Goal: Task Accomplishment & Management: Manage account settings

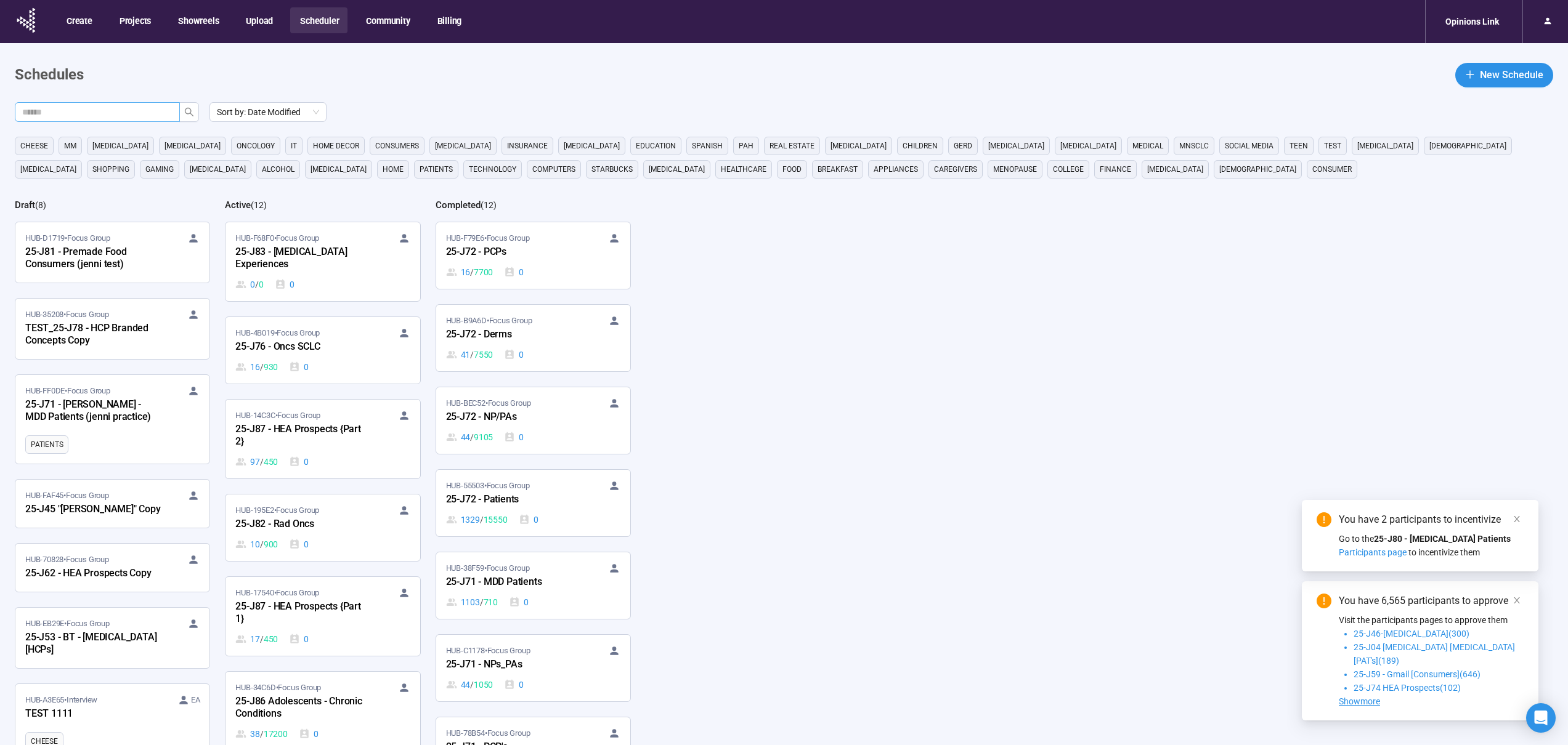
click at [127, 109] on input "text" at bounding box center [92, 112] width 141 height 14
type input "***"
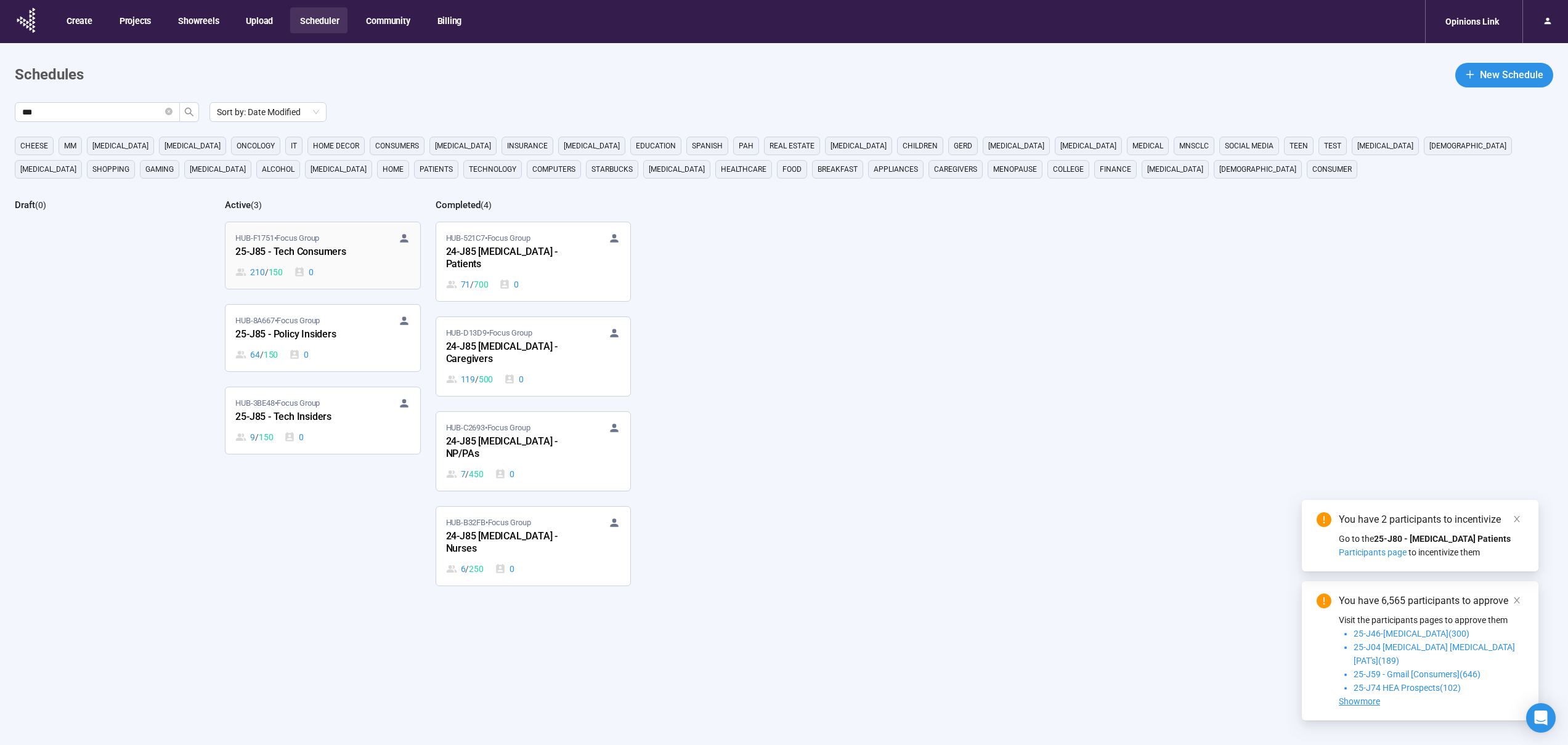
click at [351, 273] on div "210 / 150 0" at bounding box center [322, 273] width 174 height 14
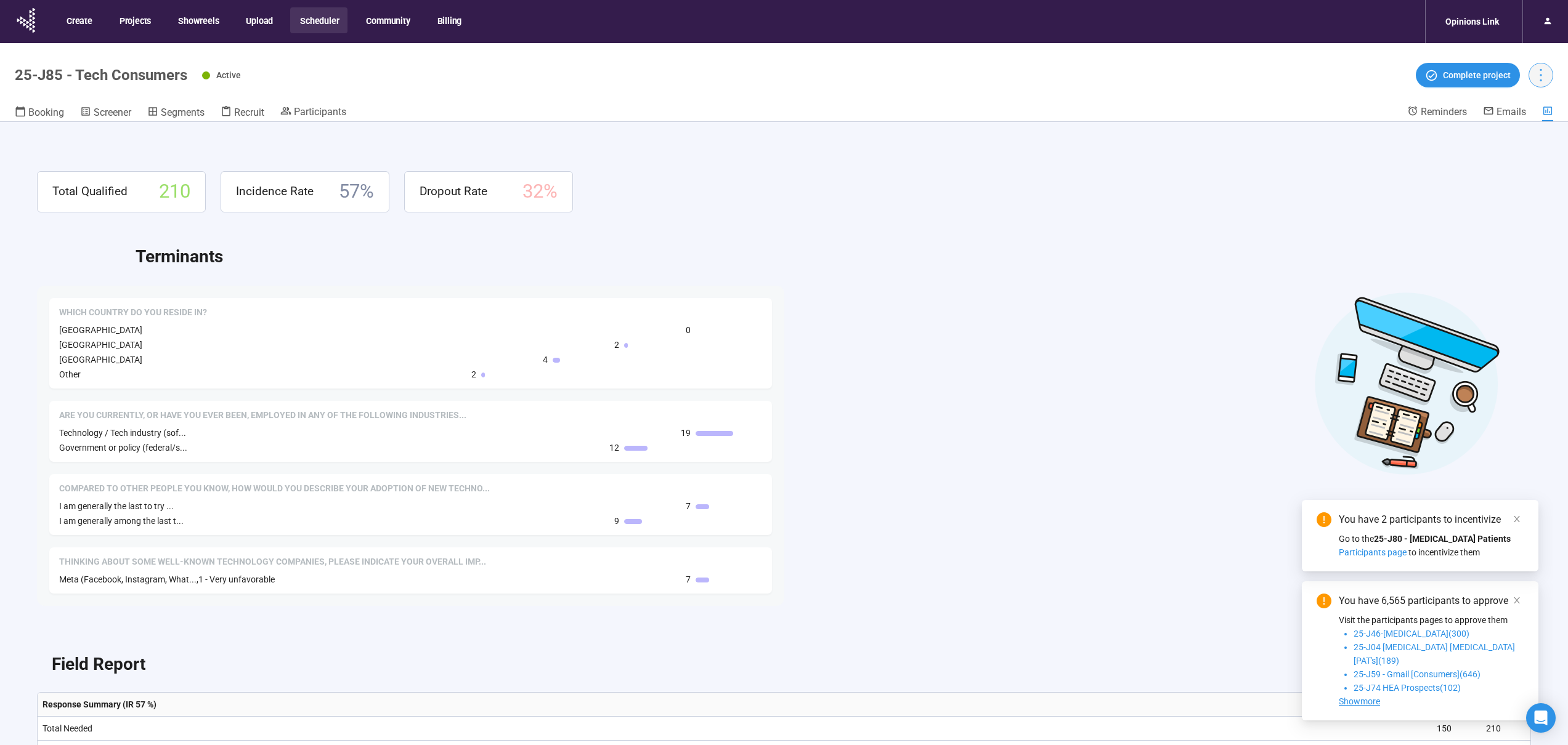
click at [1540, 81] on icon "more" at bounding box center [1541, 75] width 17 height 17
click at [1527, 102] on span "Project details" at bounding box center [1516, 103] width 54 height 14
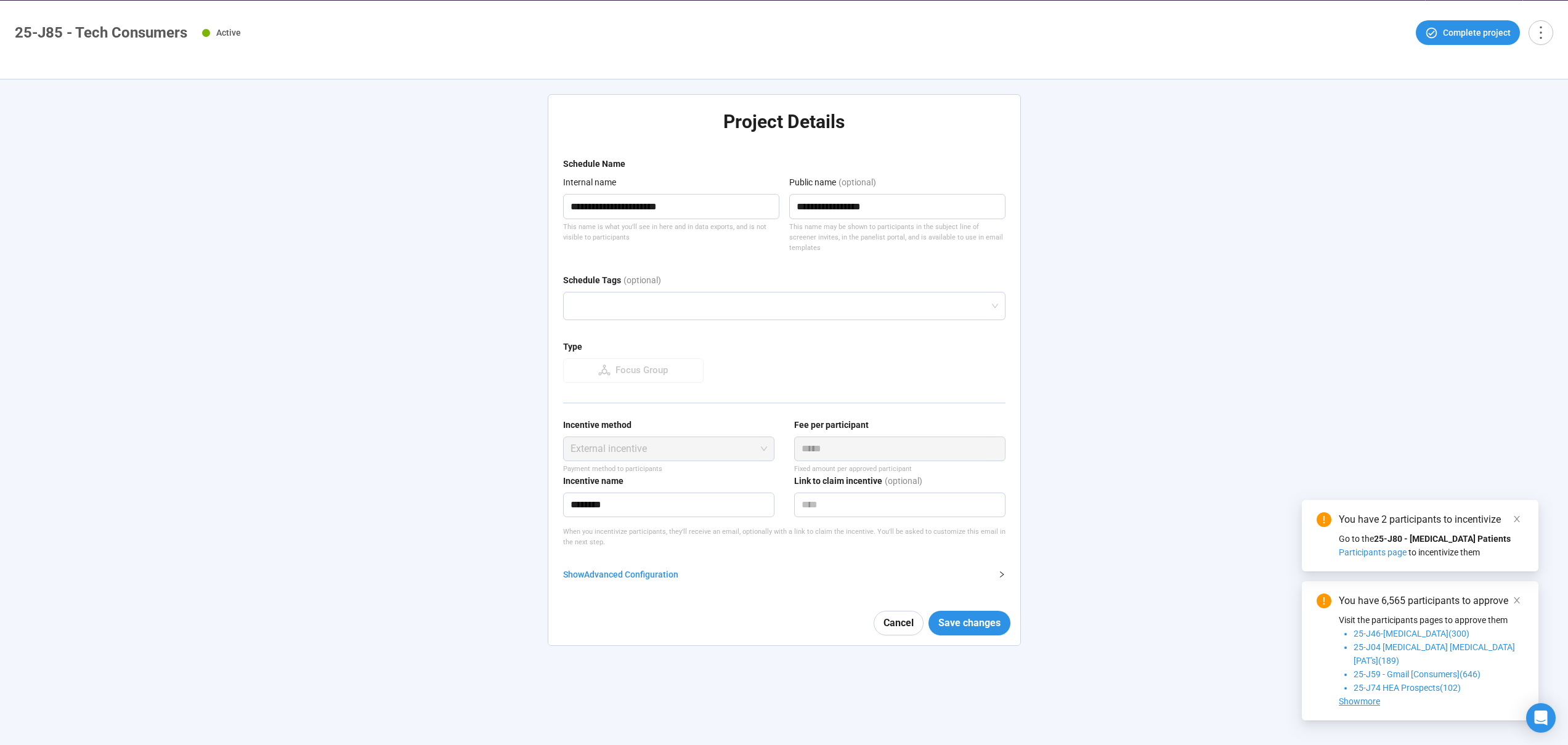
scroll to position [43, 0]
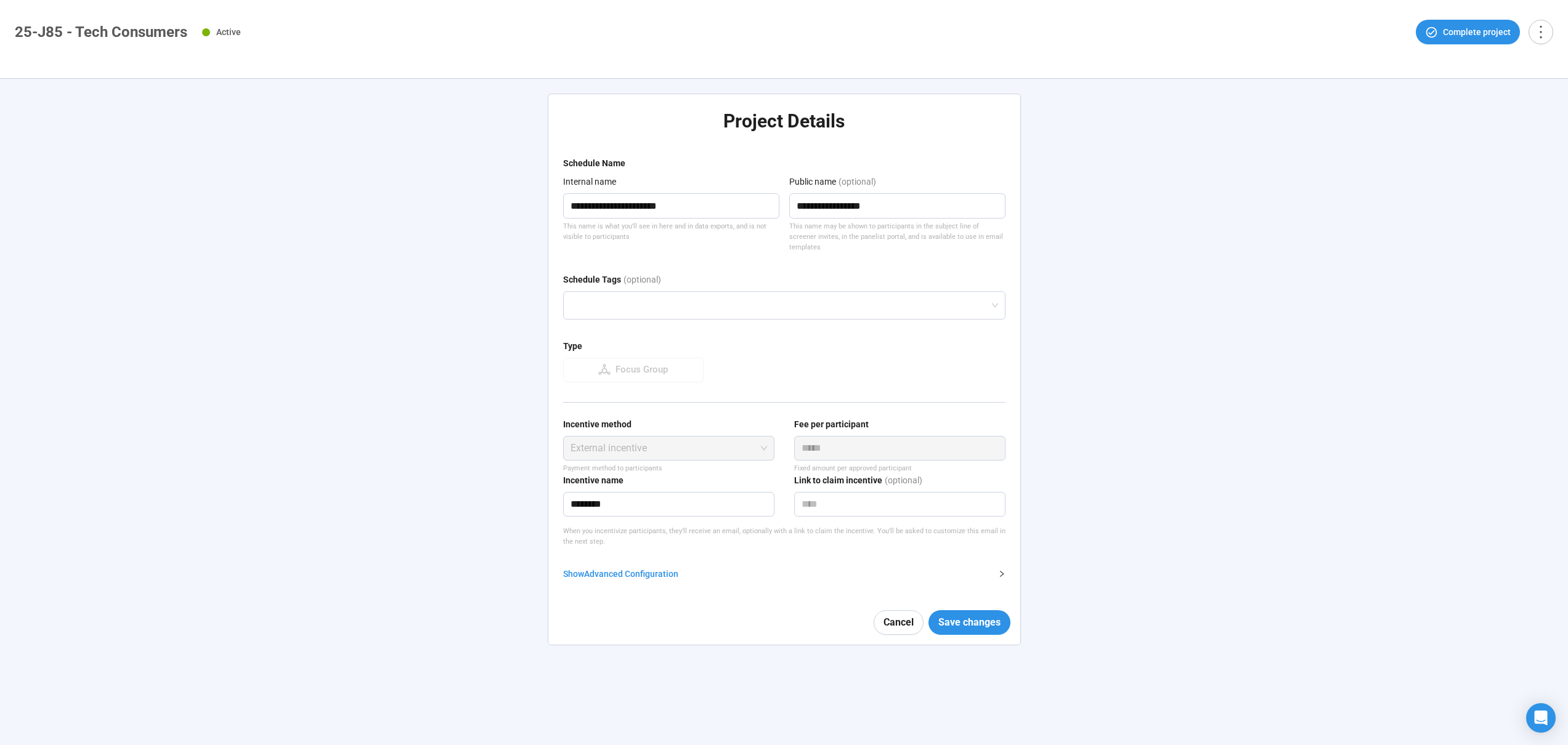
click at [578, 569] on form "**********" at bounding box center [785, 400] width 442 height 488
click at [595, 567] on div "Show Advanced Configuration" at bounding box center [777, 574] width 428 height 14
type textarea "**********"
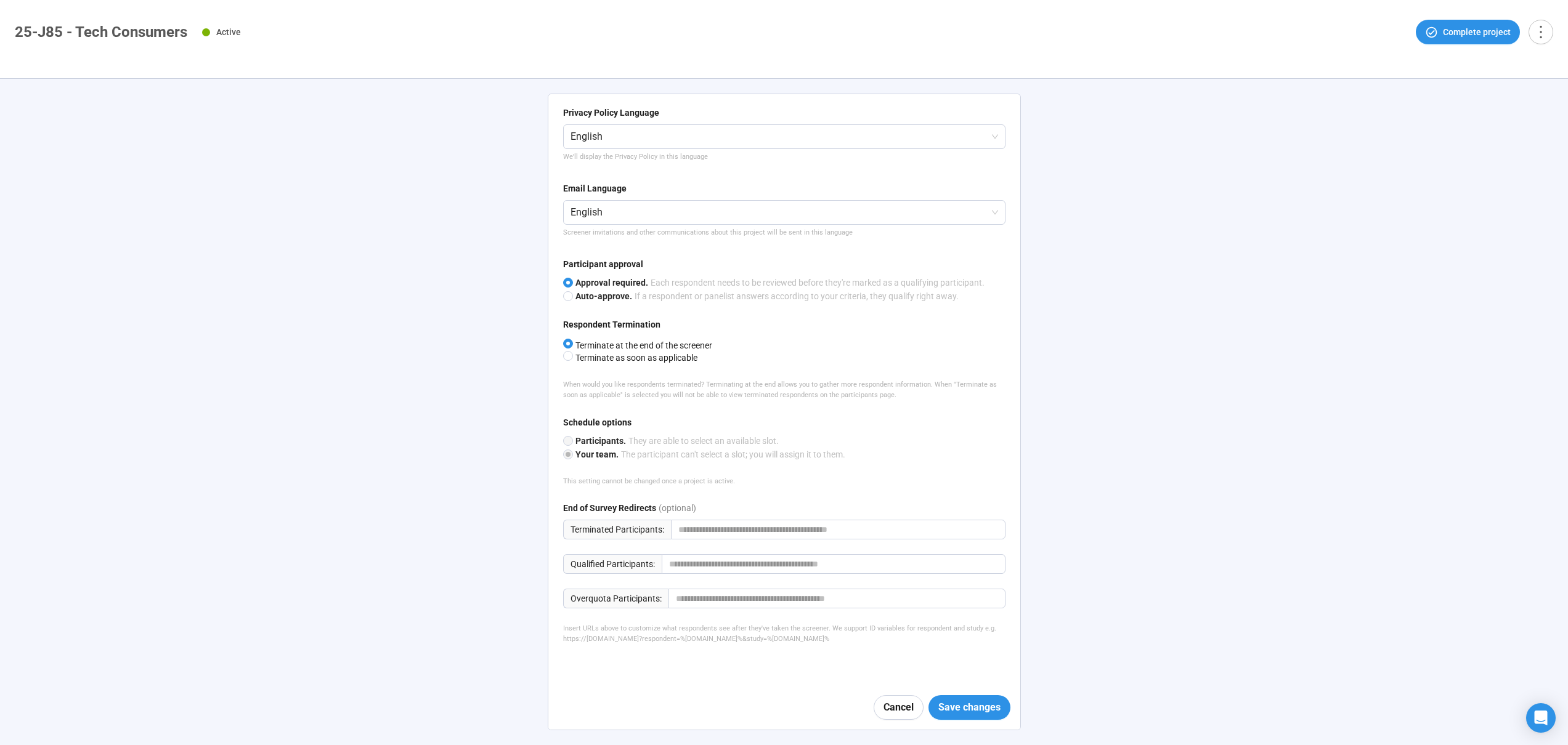
scroll to position [503, 0]
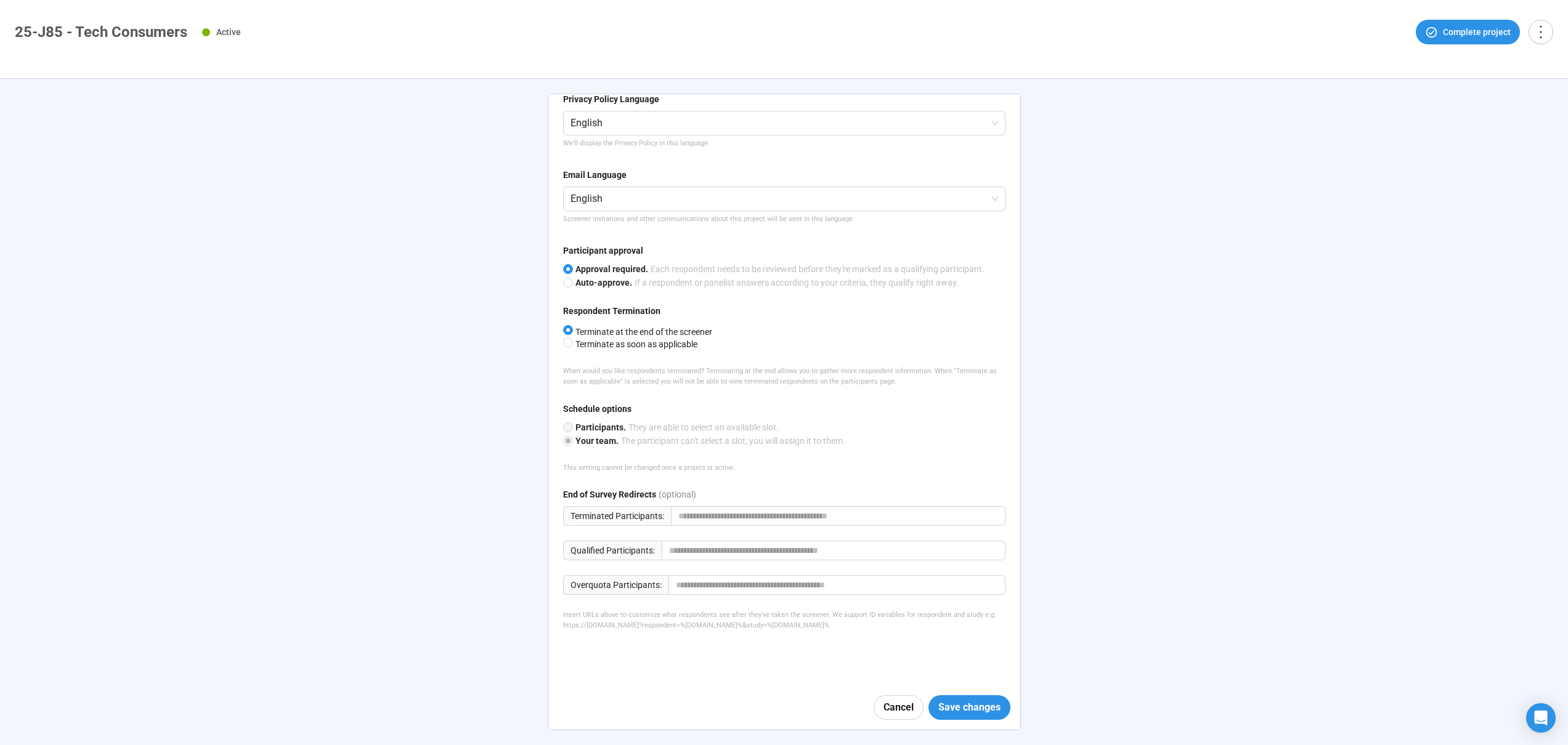
click at [1153, 233] on div "**********" at bounding box center [784, 412] width 1568 height 667
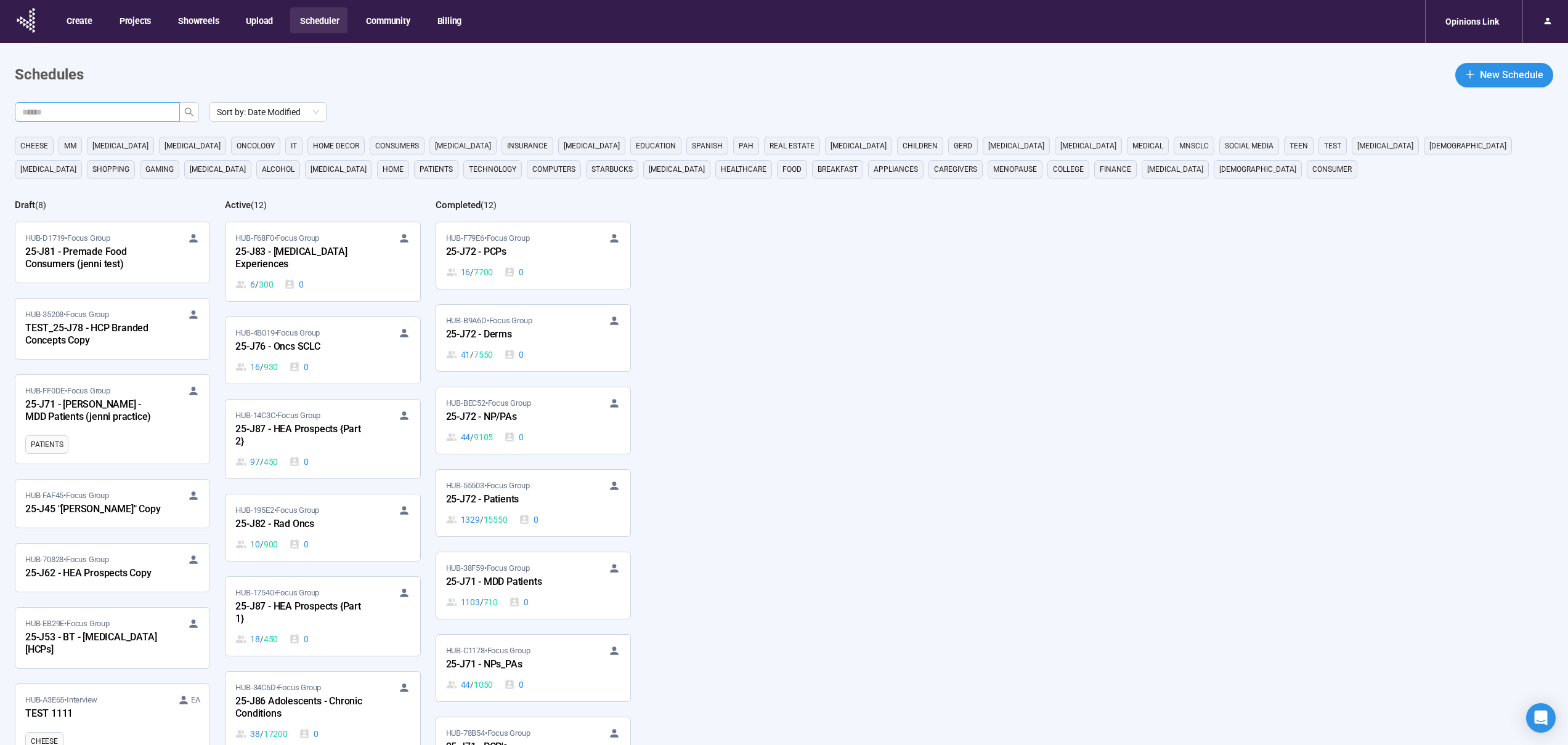
drag, startPoint x: 130, startPoint y: 99, endPoint x: 128, endPoint y: 107, distance: 8.2
click at [130, 100] on main "Schedules New Schedule Sort by: Date Modified cheese MM [MEDICAL_DATA] [MEDICAL…" at bounding box center [784, 434] width 1568 height 781
click at [128, 107] on input "text" at bounding box center [92, 112] width 141 height 14
type input "***"
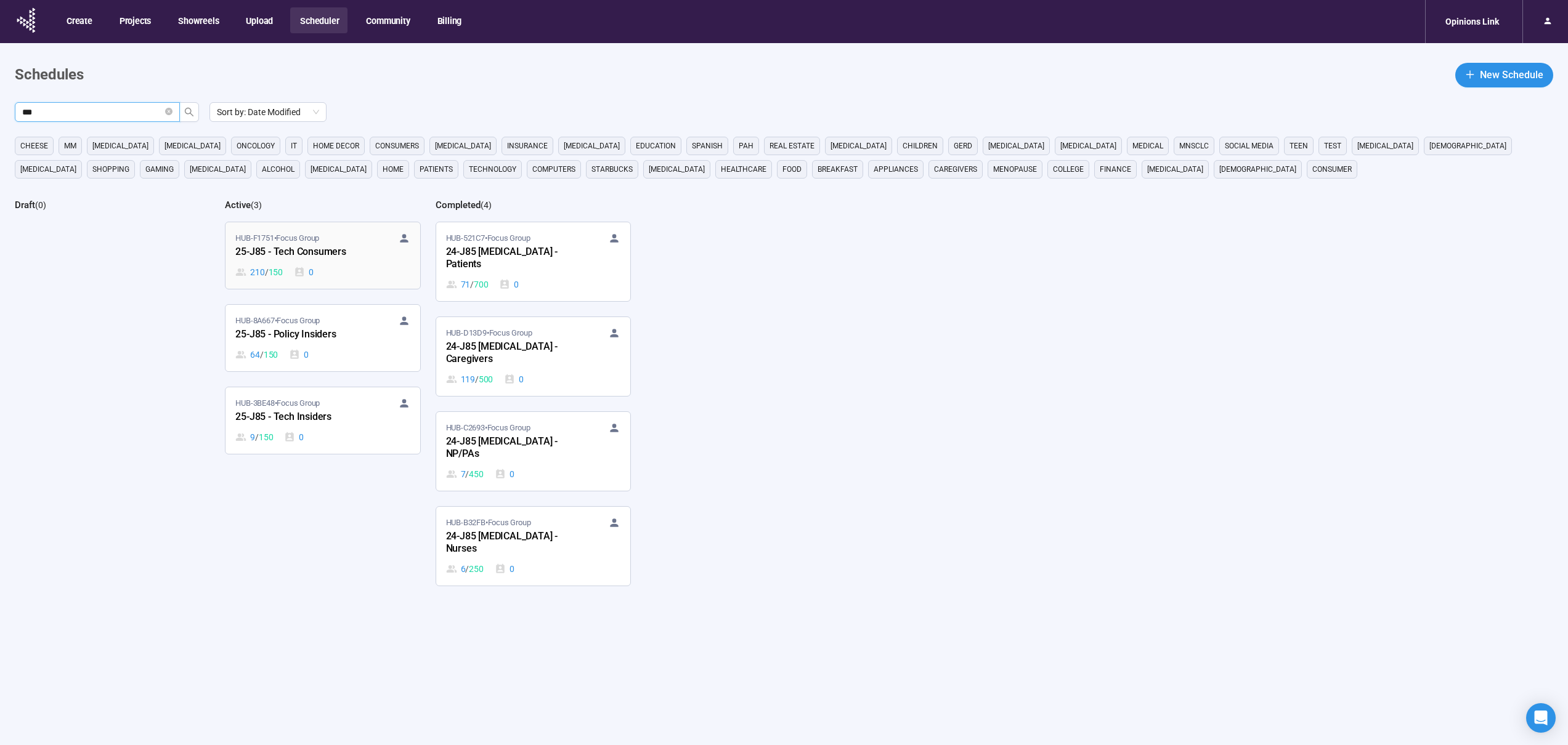
click at [353, 269] on div "210 / 150 0" at bounding box center [322, 273] width 174 height 14
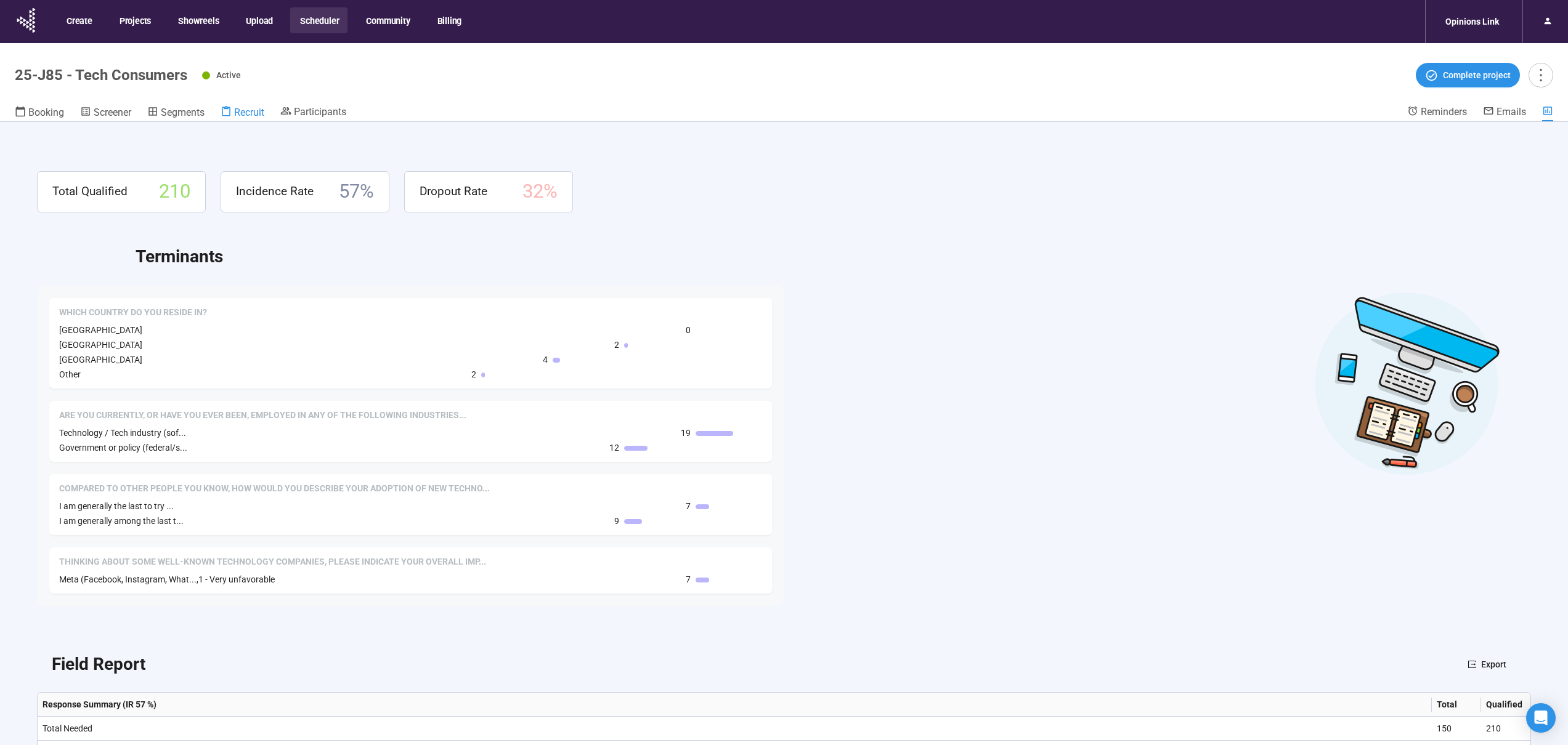
click at [254, 113] on span "Recruit" at bounding box center [249, 112] width 30 height 12
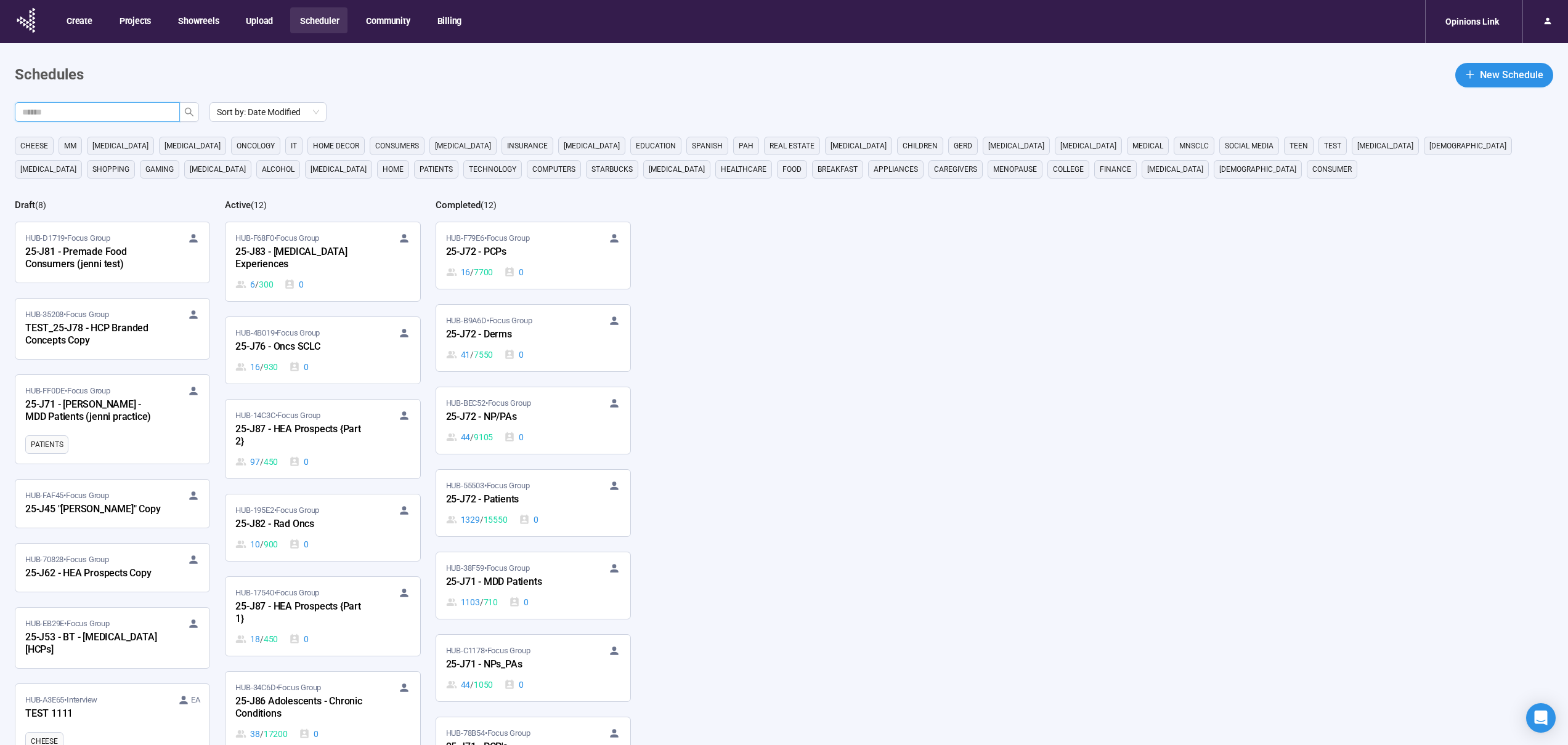
click at [97, 114] on input "text" at bounding box center [92, 112] width 141 height 14
type input "***"
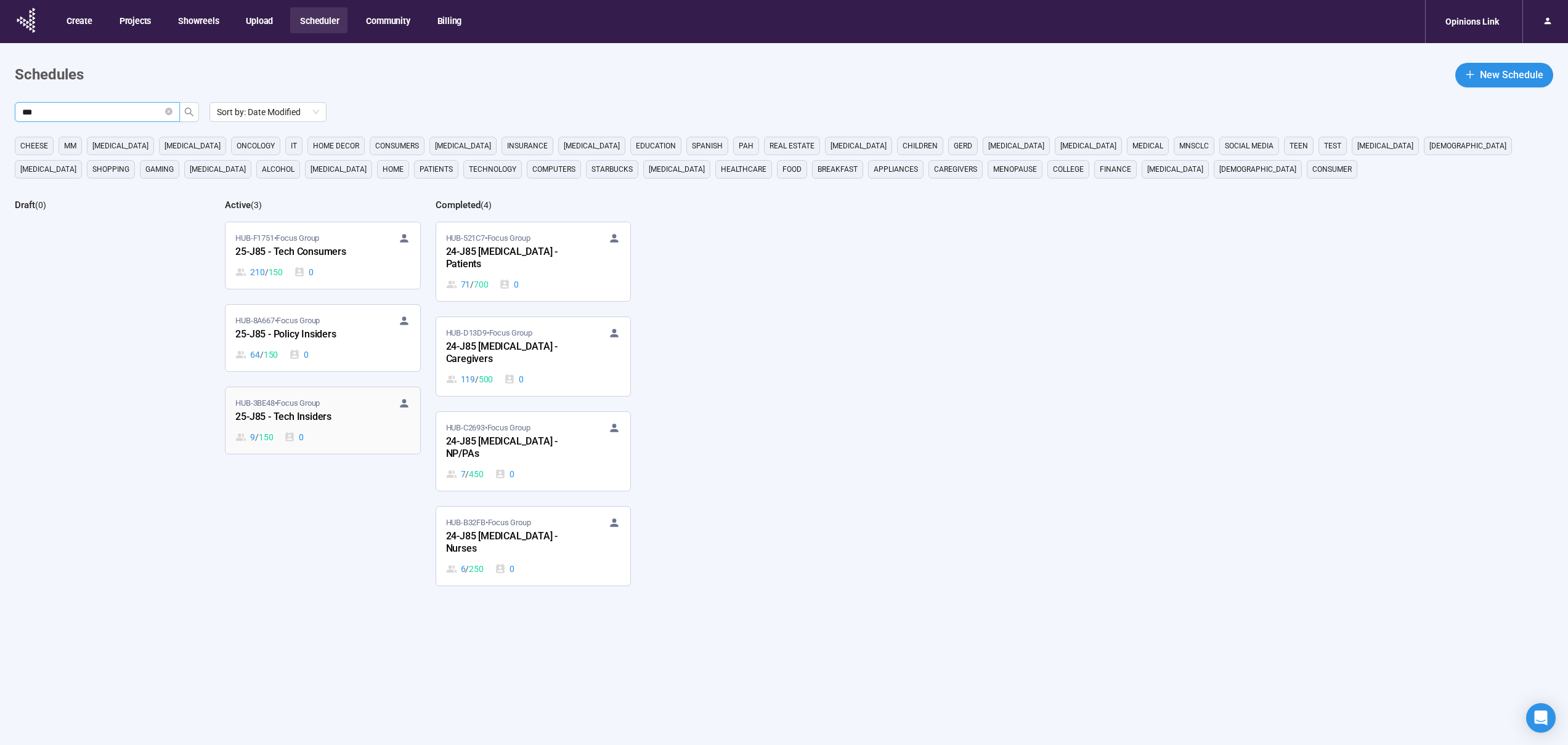
click at [318, 430] on div "9 / 150 0" at bounding box center [322, 437] width 174 height 14
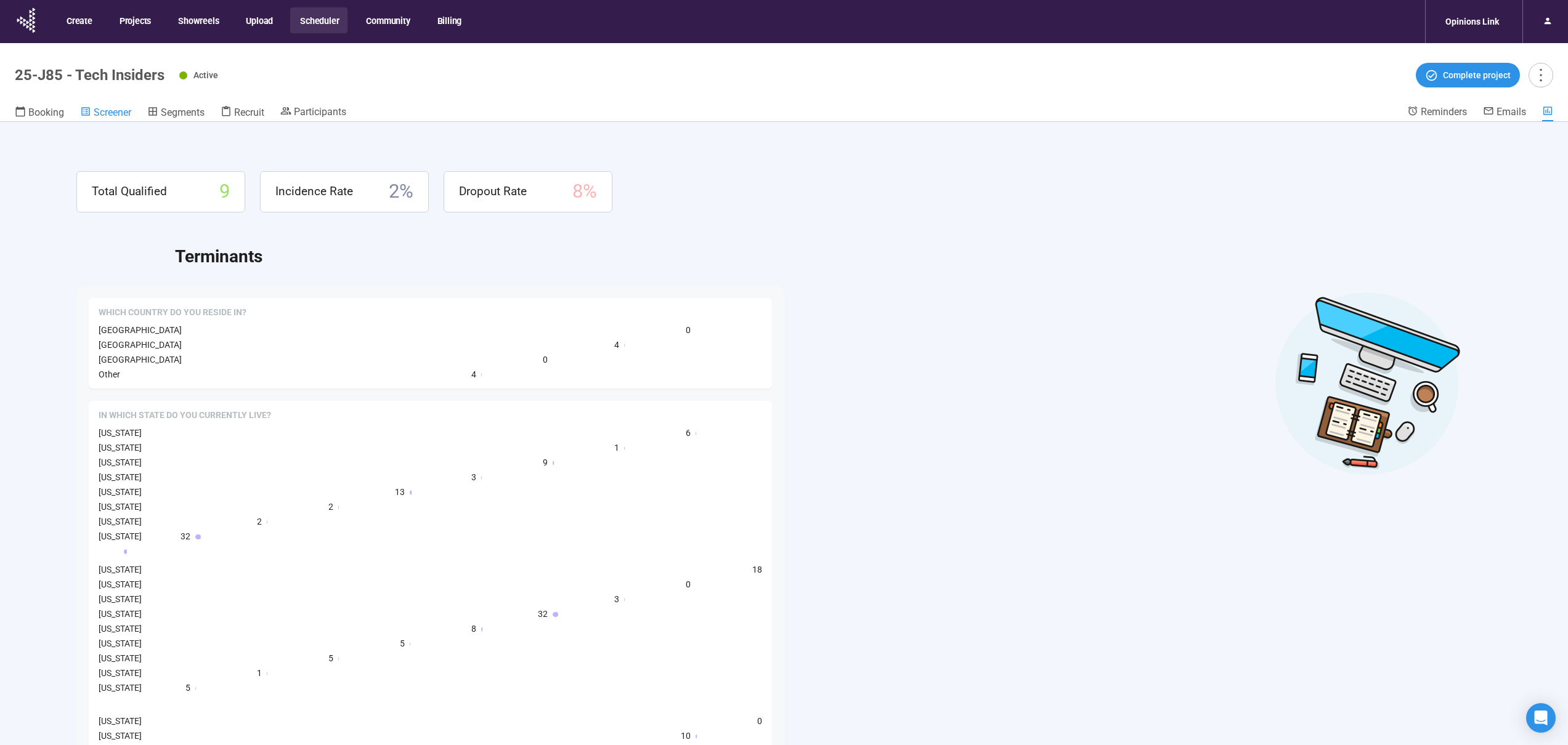
click at [112, 114] on span "Screener" at bounding box center [112, 112] width 38 height 12
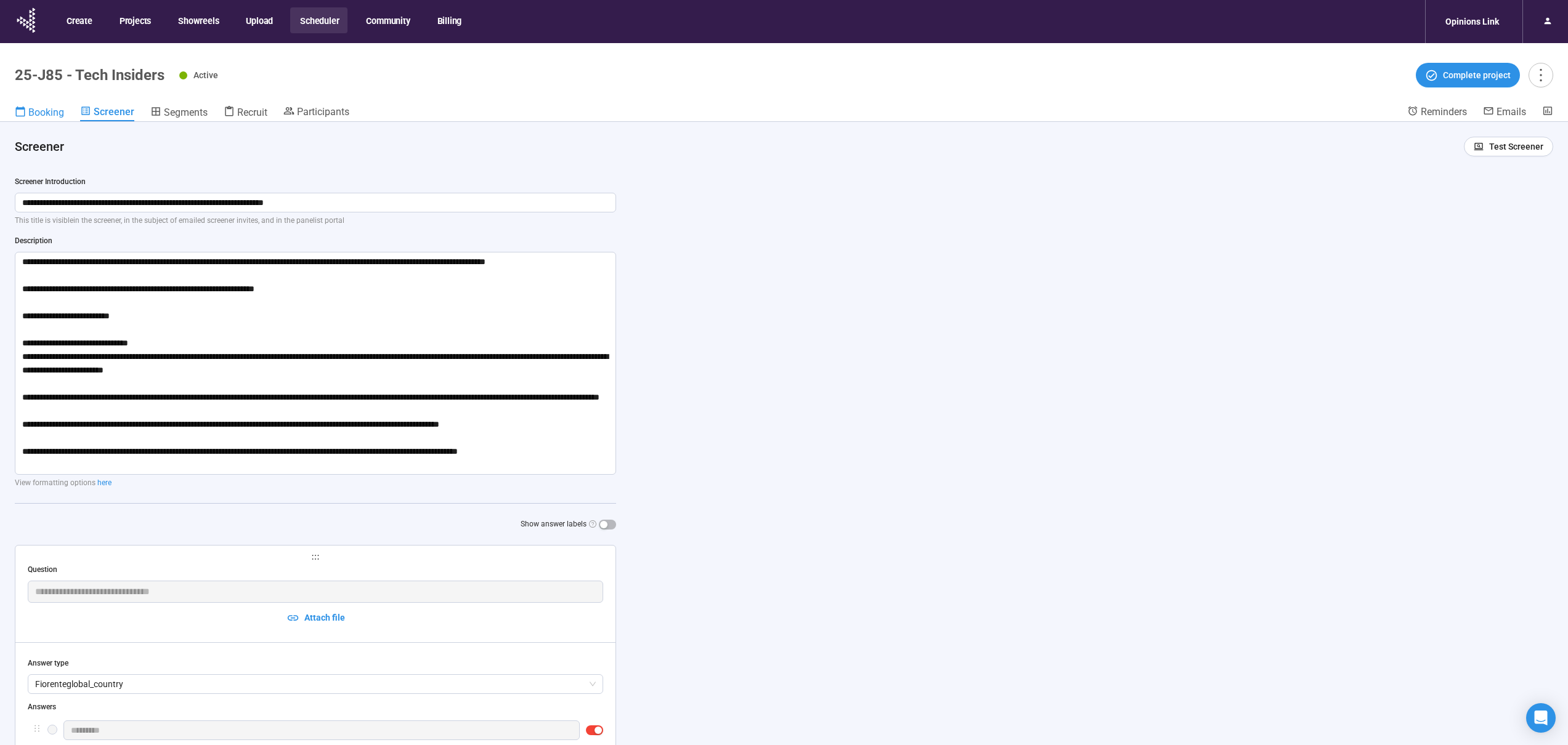
click at [48, 112] on span "Booking" at bounding box center [46, 112] width 36 height 12
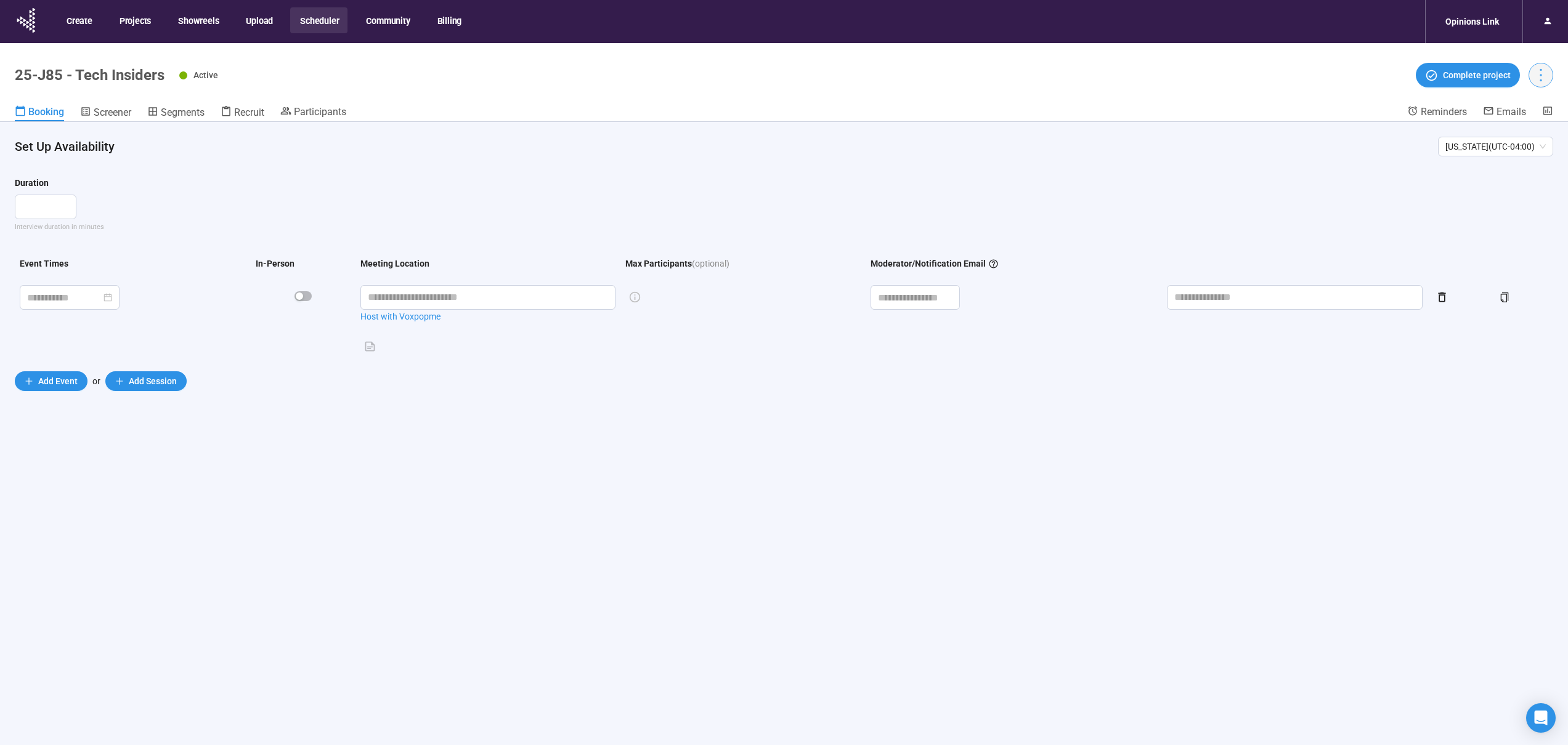
click at [1540, 80] on icon "more" at bounding box center [1540, 75] width 2 height 13
click at [1514, 102] on header "25-J85 - Tech Insiders Active Complete project Booking Screener Segments Recrui…" at bounding box center [784, 83] width 1568 height 78
click at [1542, 77] on icon "more" at bounding box center [1541, 75] width 17 height 17
click at [1509, 101] on span "Project details" at bounding box center [1516, 103] width 54 height 14
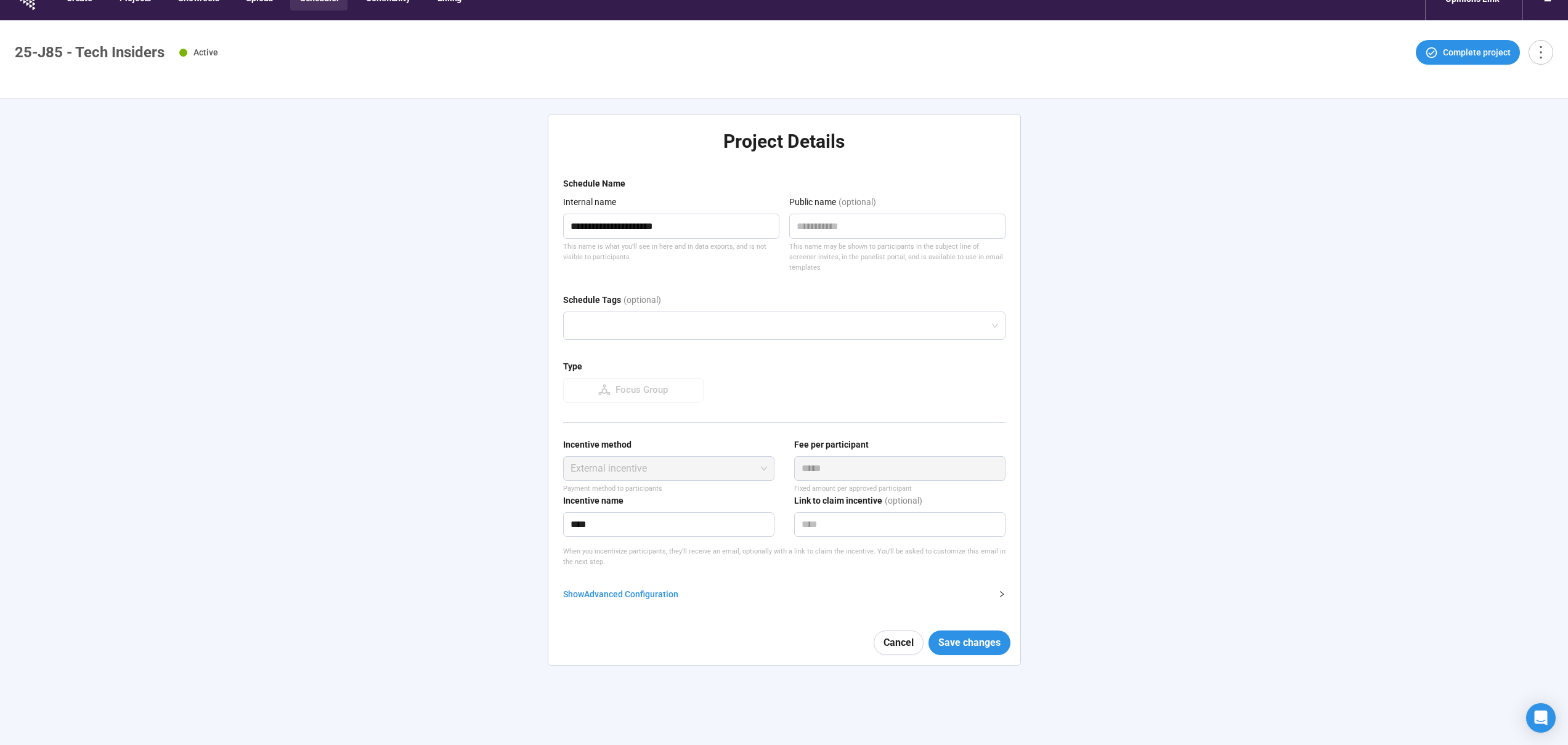
scroll to position [43, 0]
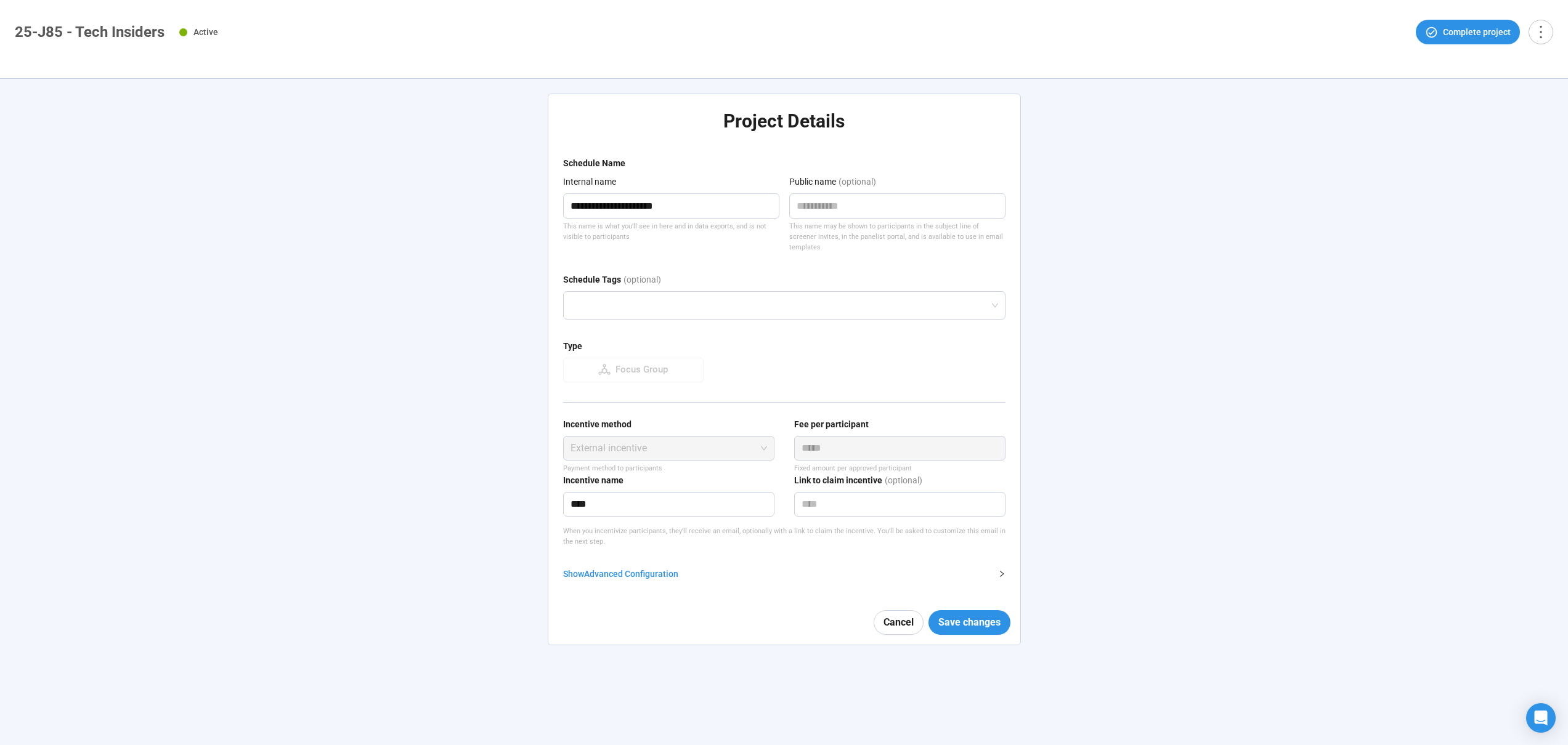
click at [608, 567] on div "Show Advanced Configuration" at bounding box center [777, 574] width 428 height 14
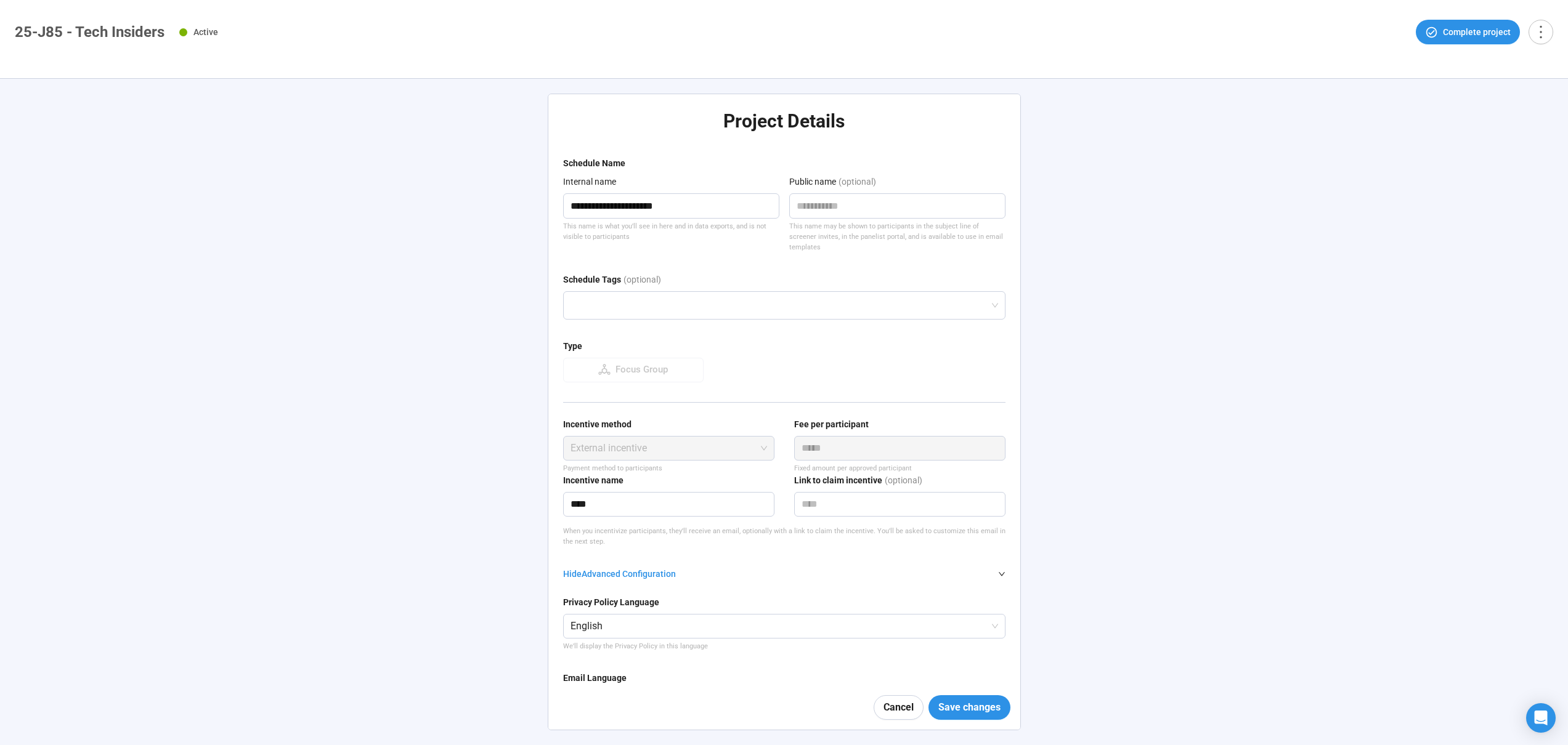
type textarea "**********"
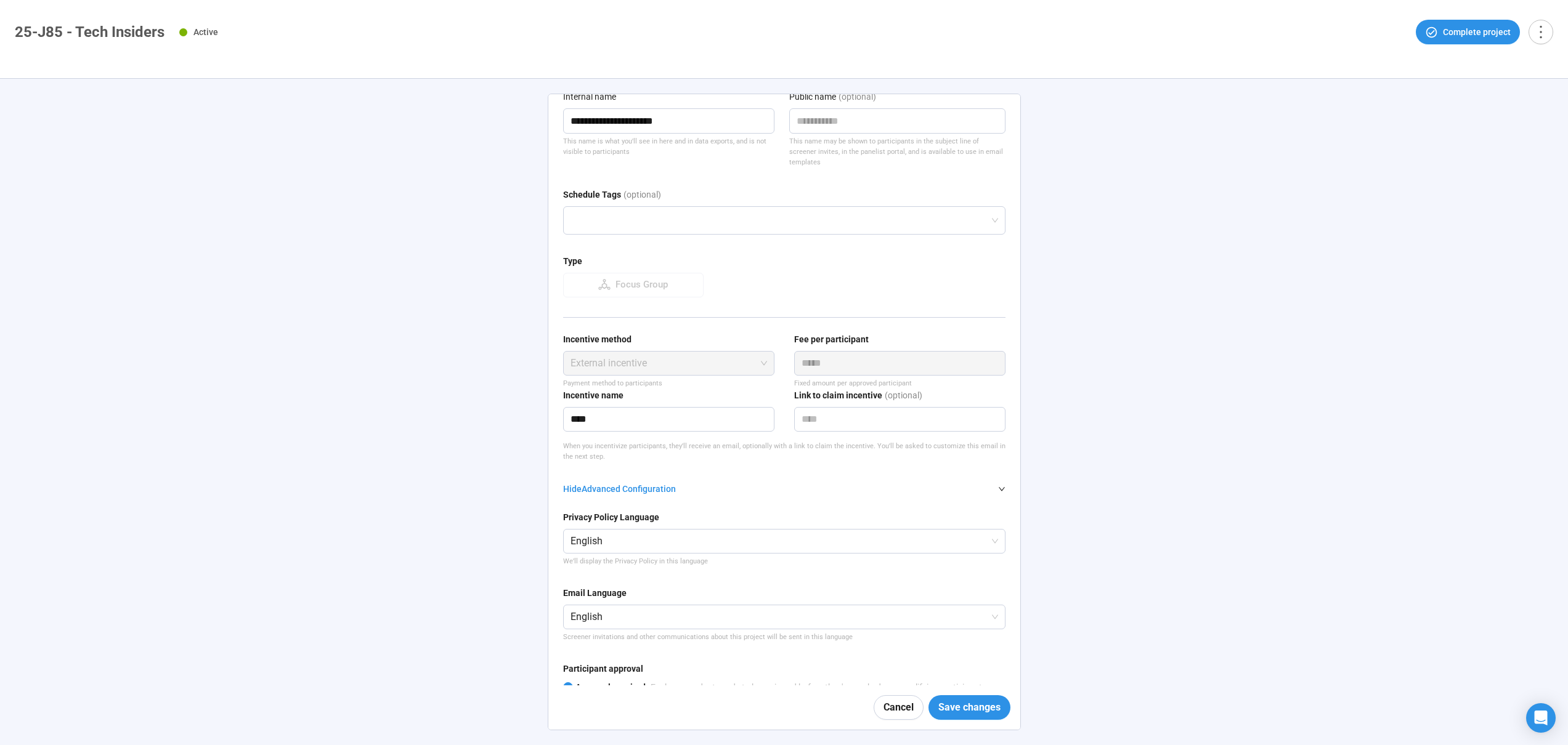
scroll to position [503, 0]
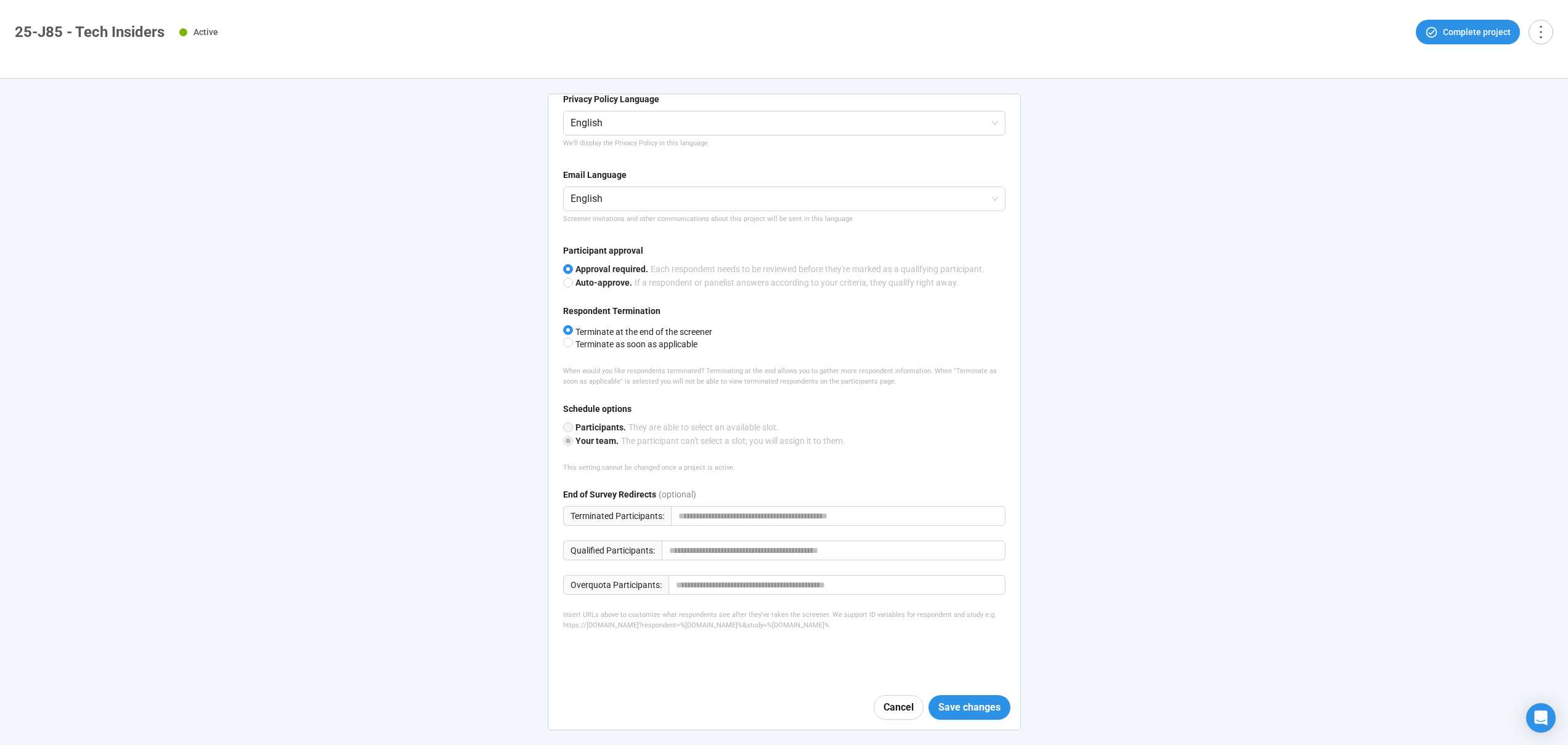
click at [725, 638] on div "Privacy Policy Language English We'll display the Privacy Policy in this langua…" at bounding box center [785, 372] width 442 height 588
drag, startPoint x: 729, startPoint y: 626, endPoint x: 678, endPoint y: 628, distance: 51.0
click at [678, 628] on div "Insert URLs above to customize what respondents see after they've taken the scr…" at bounding box center [785, 620] width 442 height 21
click at [823, 658] on div "Privacy Policy Language English We'll display the Privacy Policy in this langua…" at bounding box center [785, 372] width 442 height 588
drag, startPoint x: 639, startPoint y: 628, endPoint x: 677, endPoint y: 628, distance: 38.0
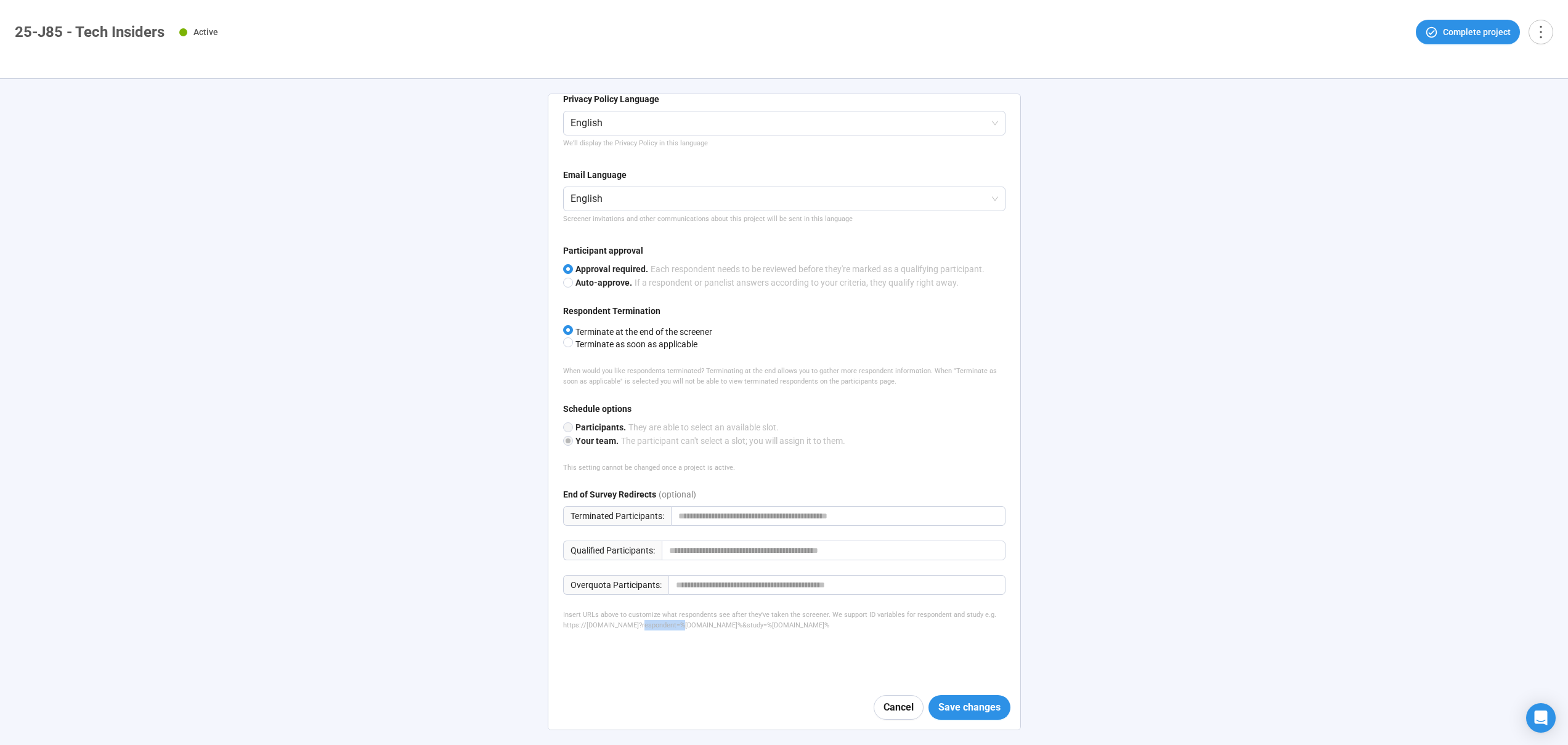
click at [677, 628] on div "Insert URLs above to customize what respondents see after they've taken the scr…" at bounding box center [785, 620] width 442 height 21
copy div "respondent="
click at [723, 611] on div "Insert URLs above to customize what respondents see after they've taken the scr…" at bounding box center [785, 620] width 442 height 21
drag, startPoint x: 562, startPoint y: 627, endPoint x: 785, endPoint y: 627, distance: 223.0
click at [785, 627] on div "Insert URLs above to customize what respondents see after they've taken the scr…" at bounding box center [785, 620] width 442 height 21
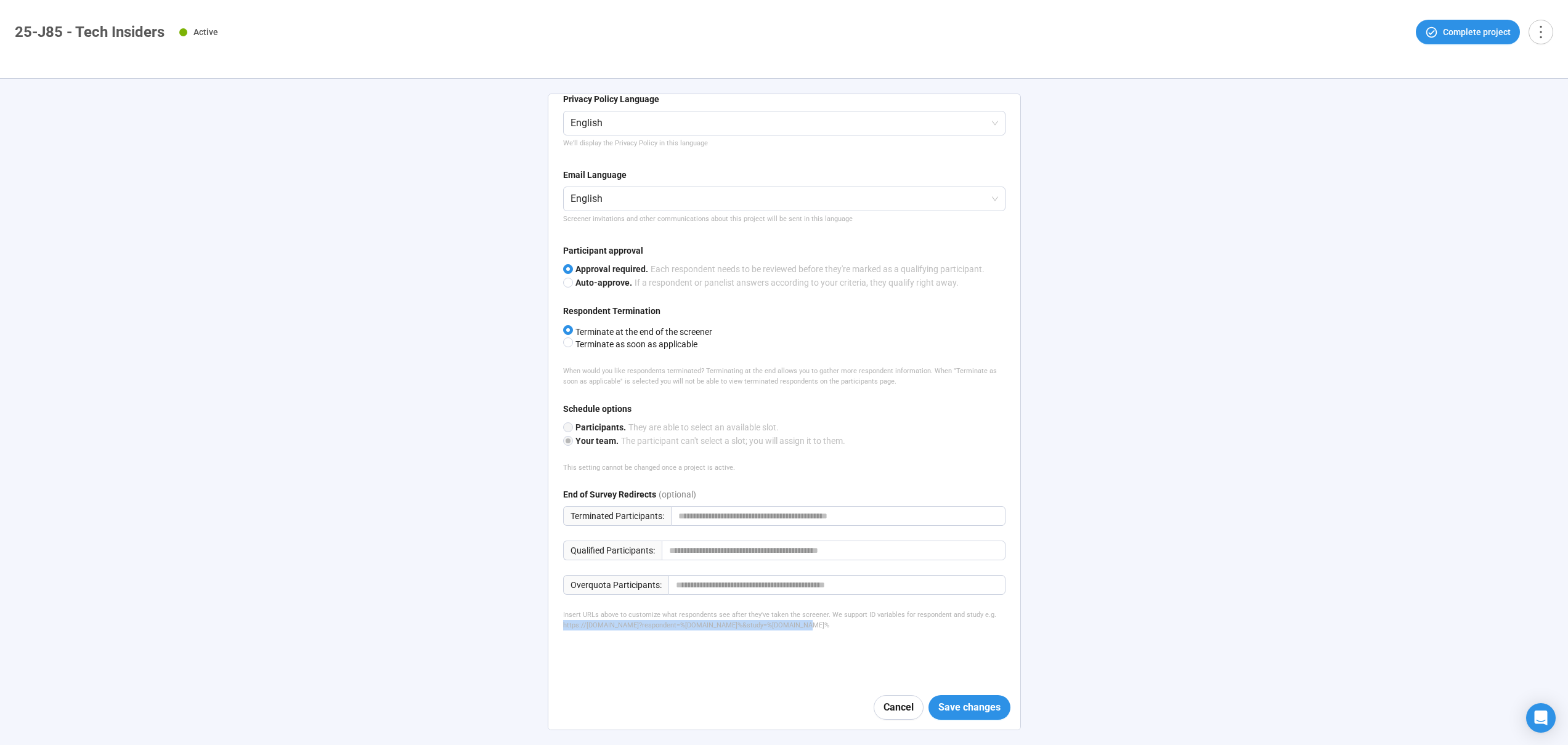
copy div "https://[DOMAIN_NAME]?respondent=%[DOMAIN_NAME]%&study=%[DOMAIN_NAME]%"
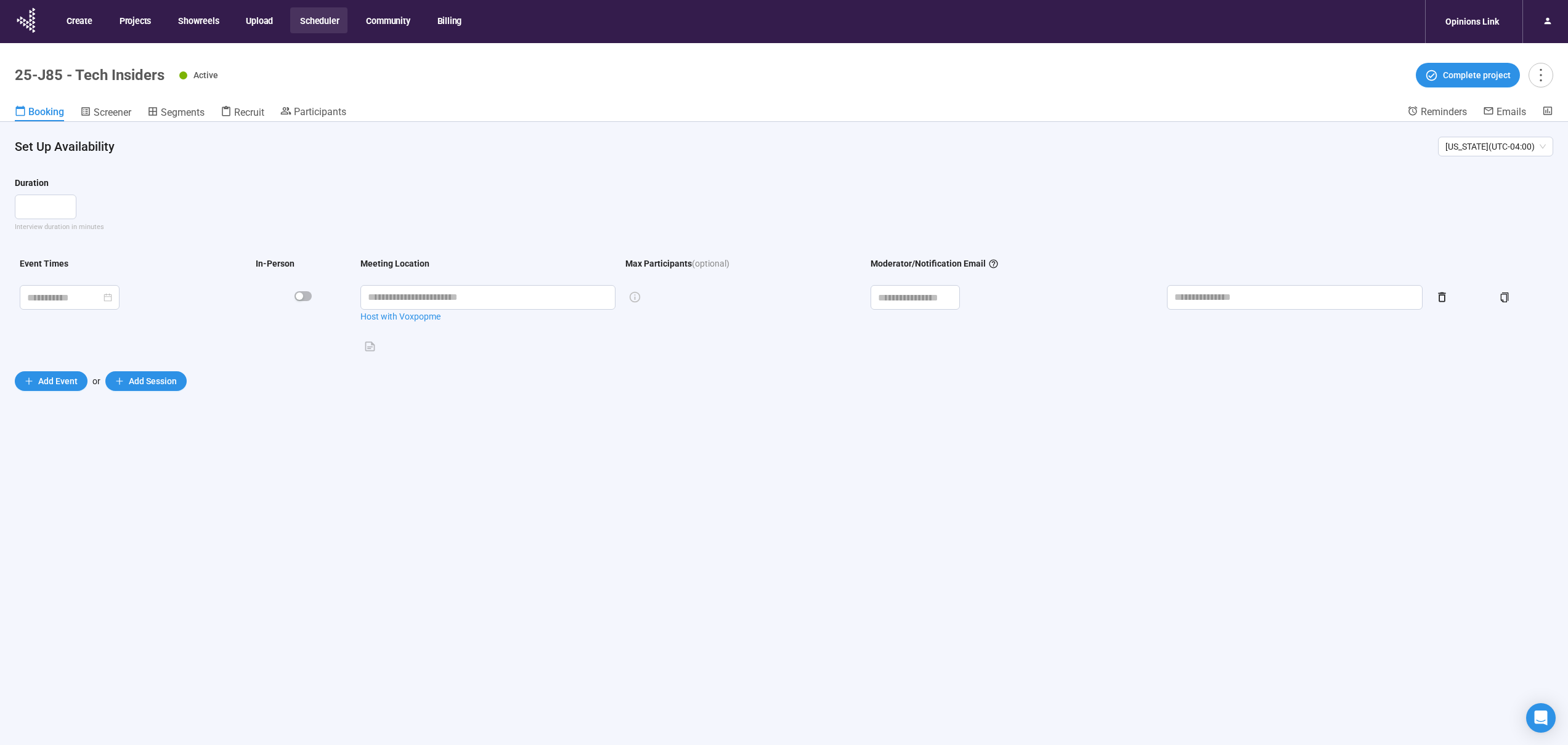
click at [235, 102] on header "25-J85 - Tech Insiders Active Complete project Booking Screener Segments Recrui…" at bounding box center [784, 83] width 1568 height 78
click at [239, 107] on span "Recruit" at bounding box center [249, 112] width 30 height 12
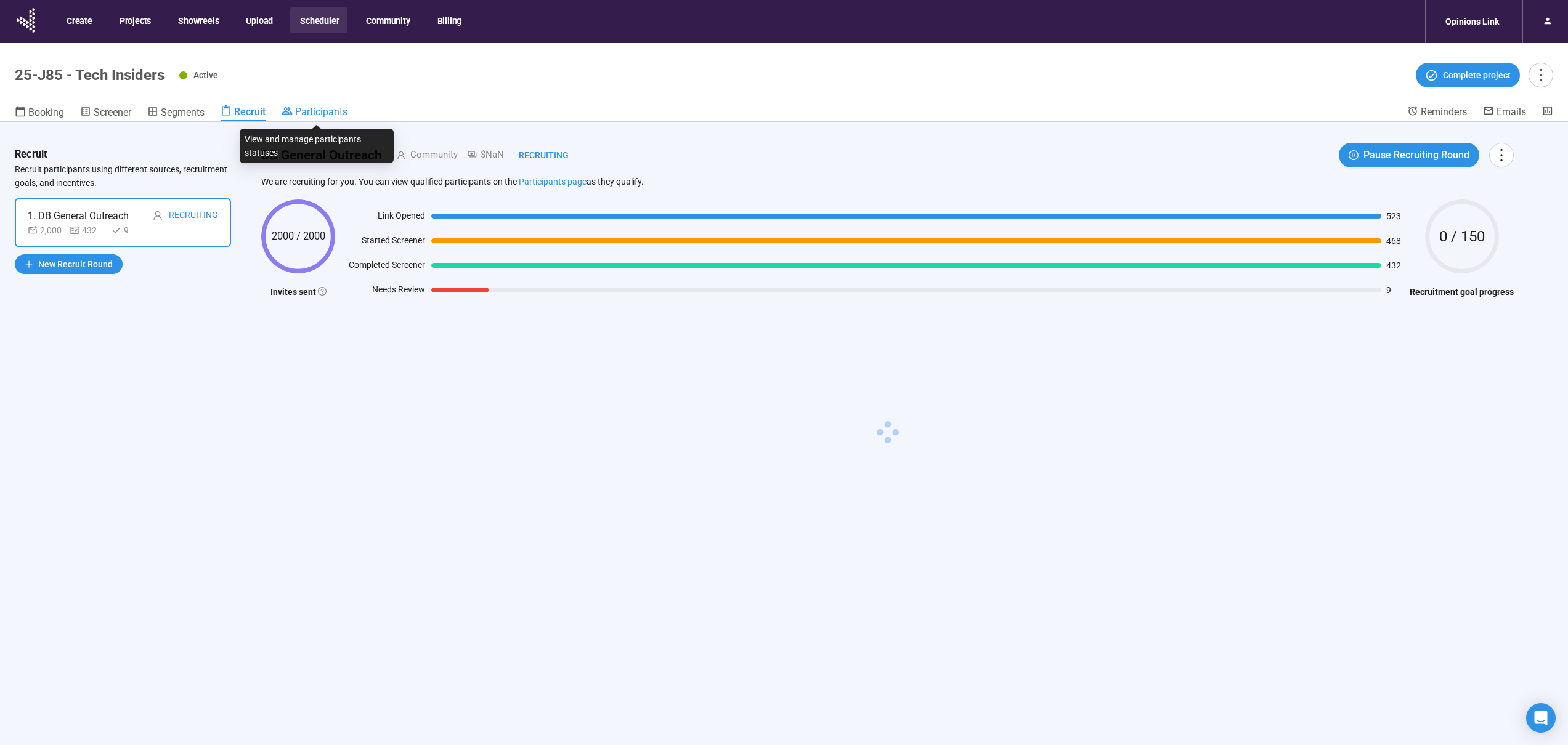
click at [324, 108] on span "Participants" at bounding box center [321, 112] width 52 height 12
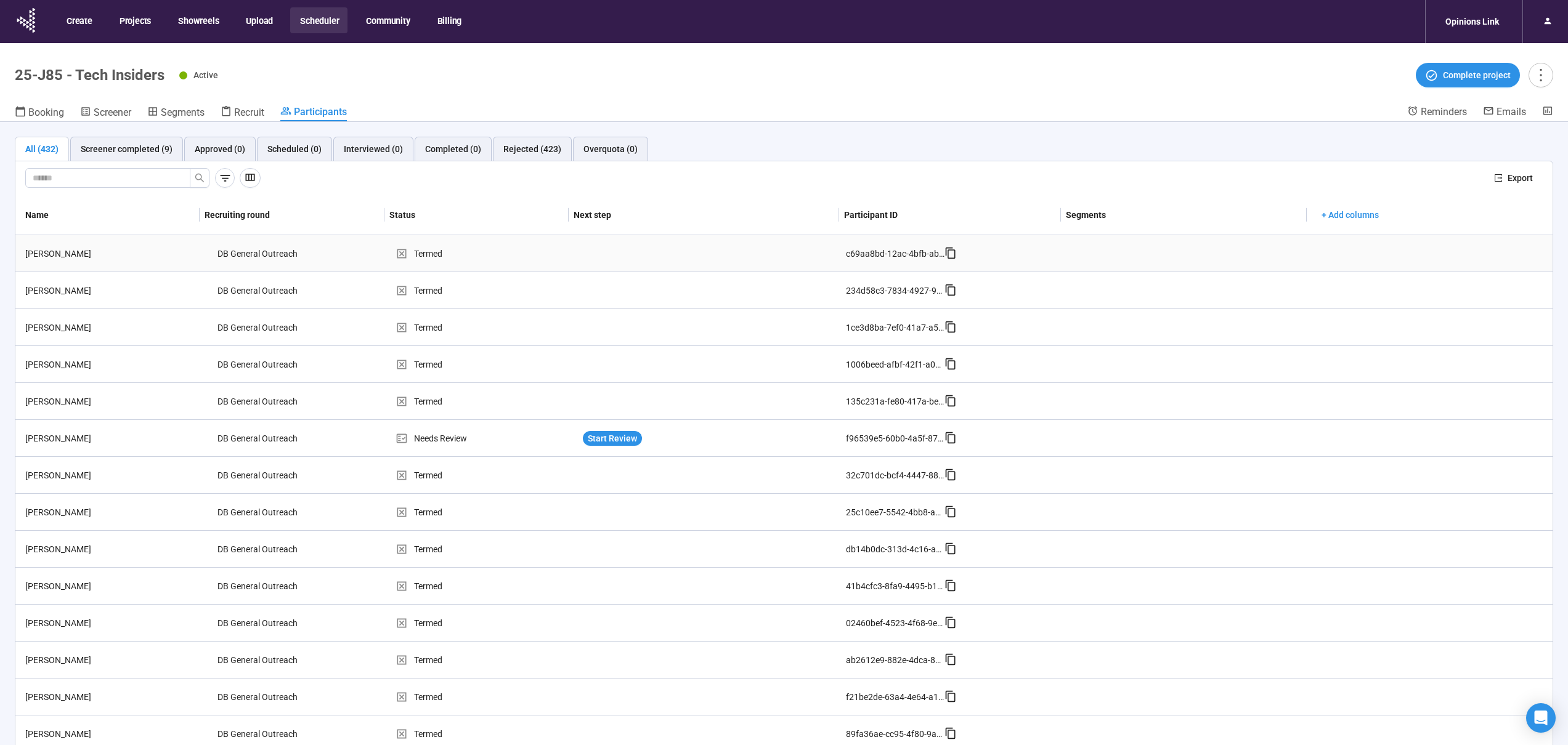
click at [324, 254] on td "DB General Outreach" at bounding box center [305, 254] width 183 height 37
click at [945, 253] on icon at bounding box center [951, 253] width 12 height 12
